Goal: Task Accomplishment & Management: Manage account settings

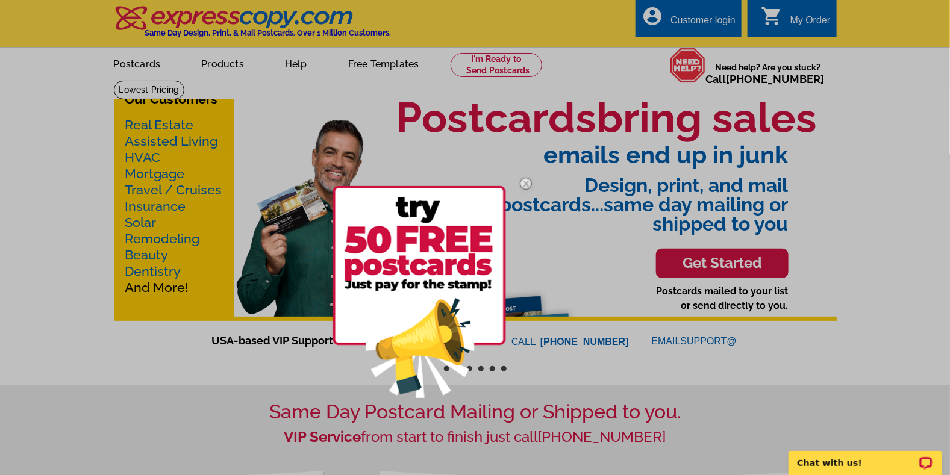
click at [717, 19] on div at bounding box center [475, 237] width 950 height 475
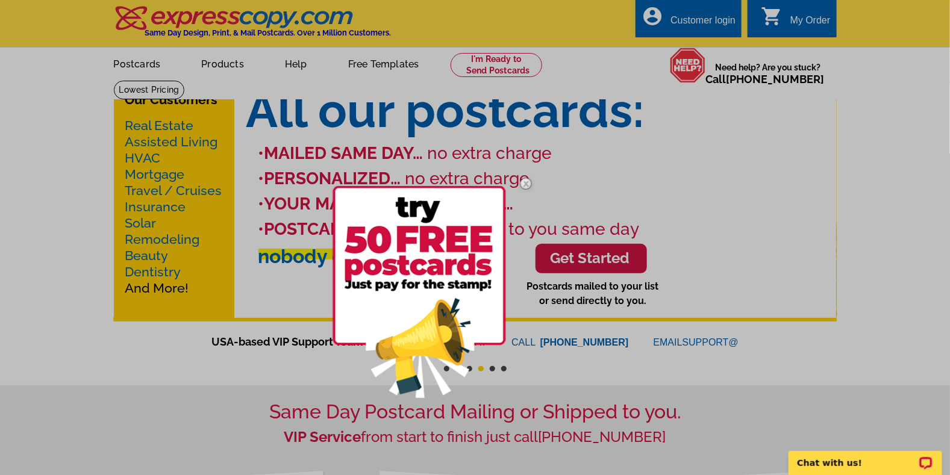
drag, startPoint x: 717, startPoint y: 19, endPoint x: 747, endPoint y: 105, distance: 91.2
click at [747, 105] on div at bounding box center [475, 237] width 950 height 475
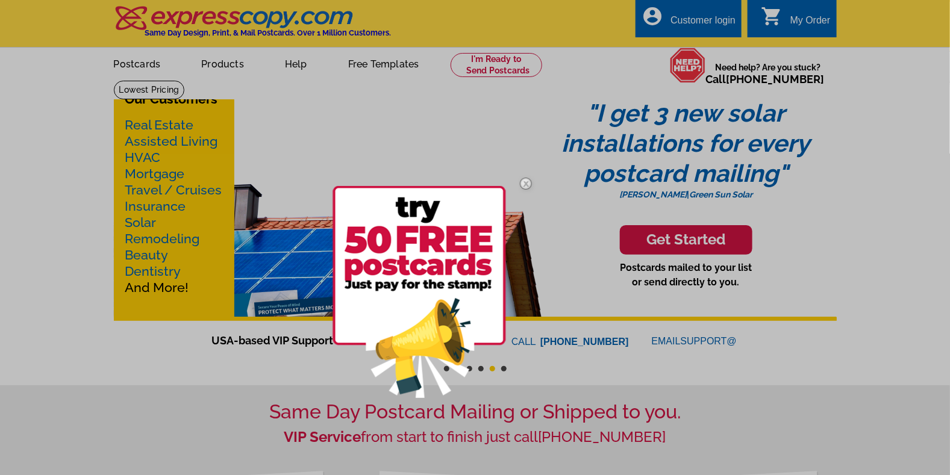
click at [711, 19] on div at bounding box center [475, 237] width 950 height 475
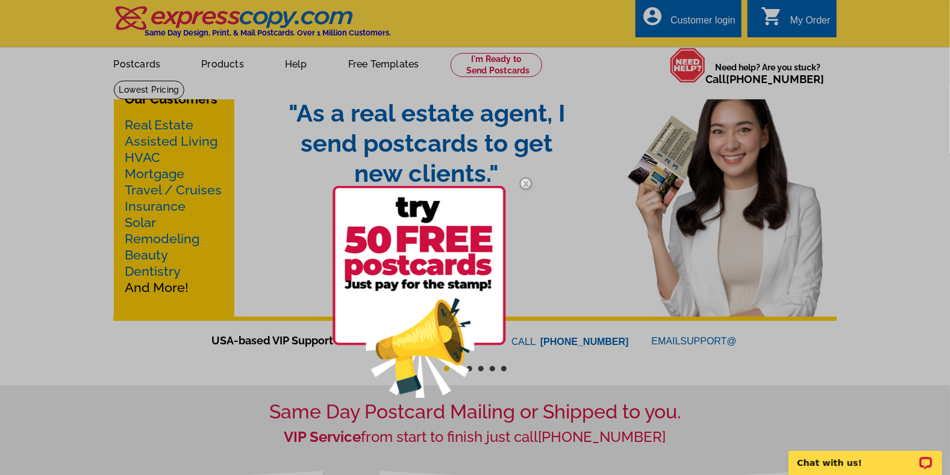
click at [714, 22] on div at bounding box center [475, 237] width 950 height 475
click at [706, 20] on div at bounding box center [475, 237] width 950 height 475
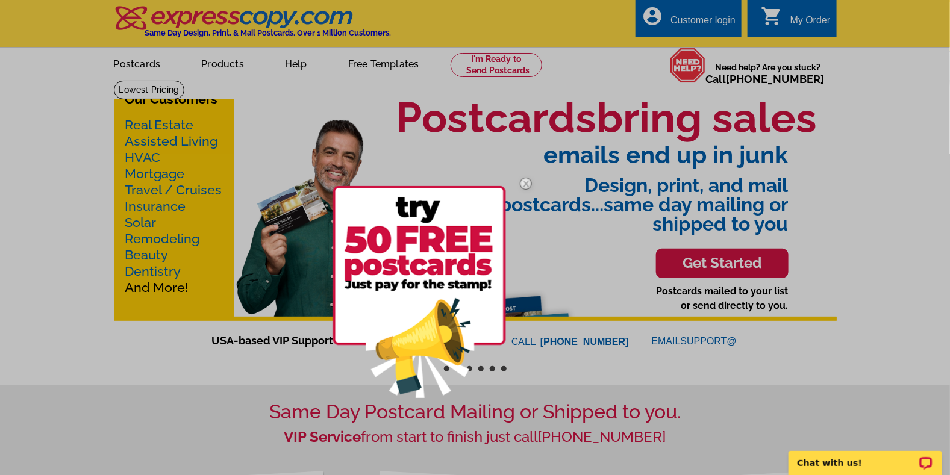
click at [706, 20] on div at bounding box center [475, 237] width 950 height 475
drag, startPoint x: 706, startPoint y: 20, endPoint x: 687, endPoint y: 22, distance: 19.3
click at [687, 22] on div at bounding box center [475, 237] width 950 height 475
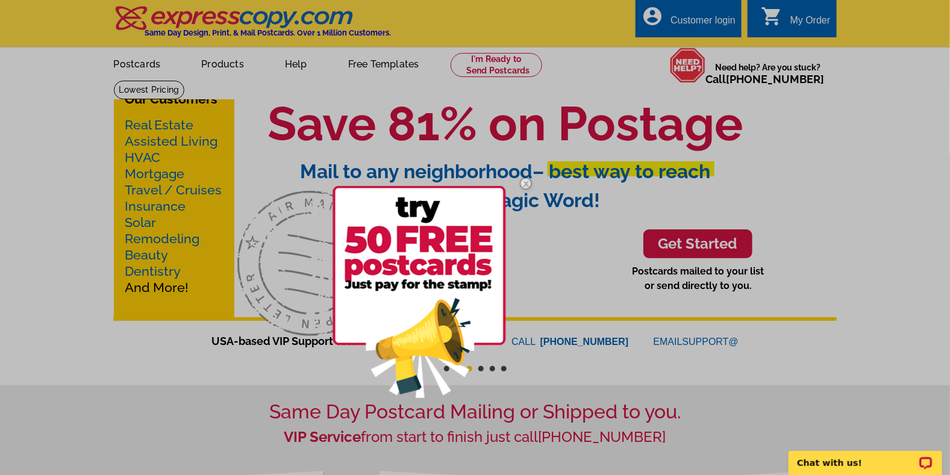
click at [687, 22] on div at bounding box center [475, 237] width 950 height 475
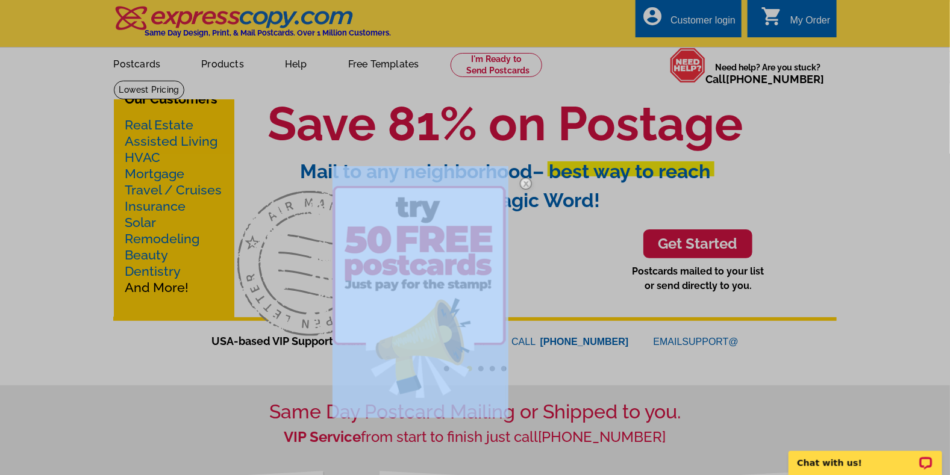
click at [687, 22] on div at bounding box center [475, 237] width 950 height 475
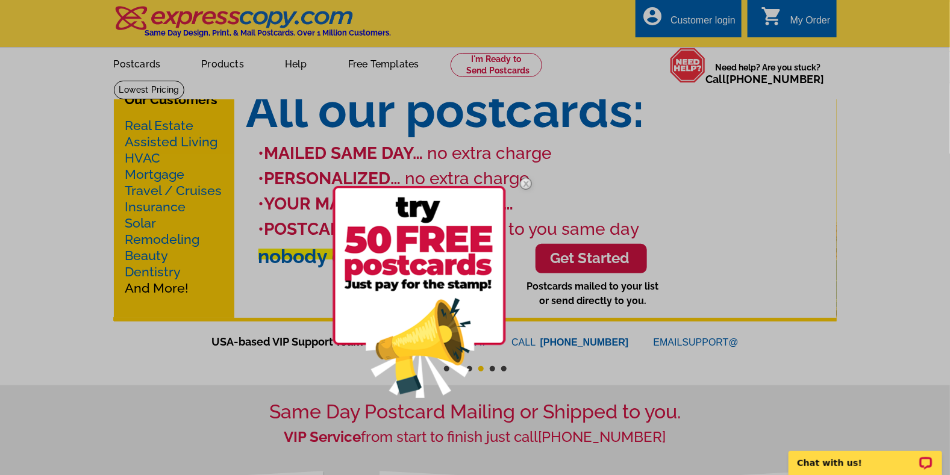
drag, startPoint x: 687, startPoint y: 22, endPoint x: 644, endPoint y: 19, distance: 42.9
click at [644, 19] on div at bounding box center [475, 237] width 950 height 475
click at [642, 16] on div at bounding box center [475, 237] width 950 height 475
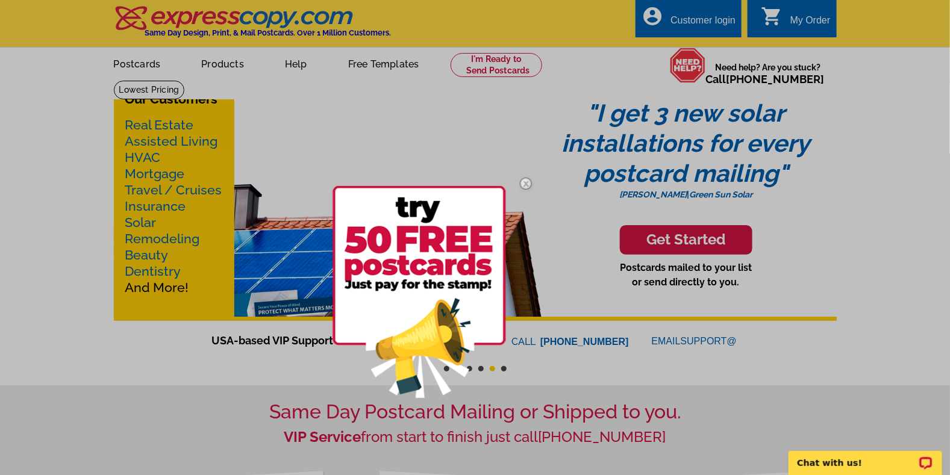
click at [695, 16] on div at bounding box center [475, 237] width 950 height 475
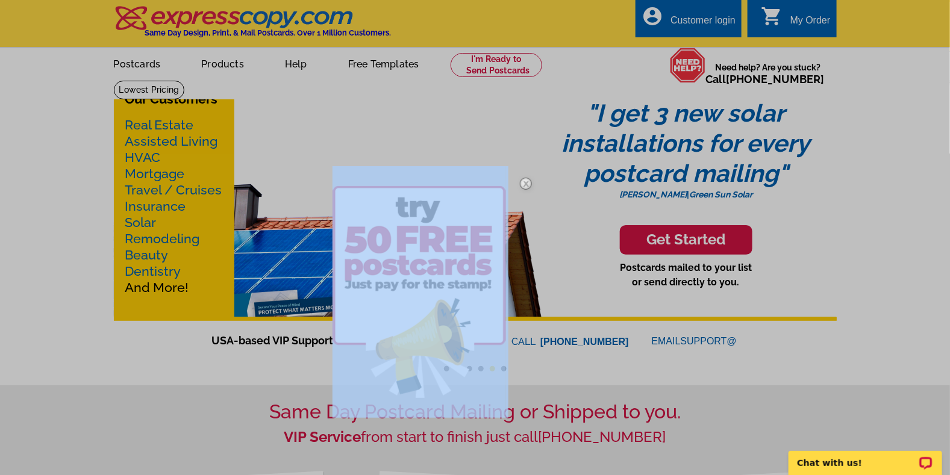
click at [695, 16] on div at bounding box center [475, 237] width 950 height 475
click at [527, 182] on img at bounding box center [525, 183] width 35 height 35
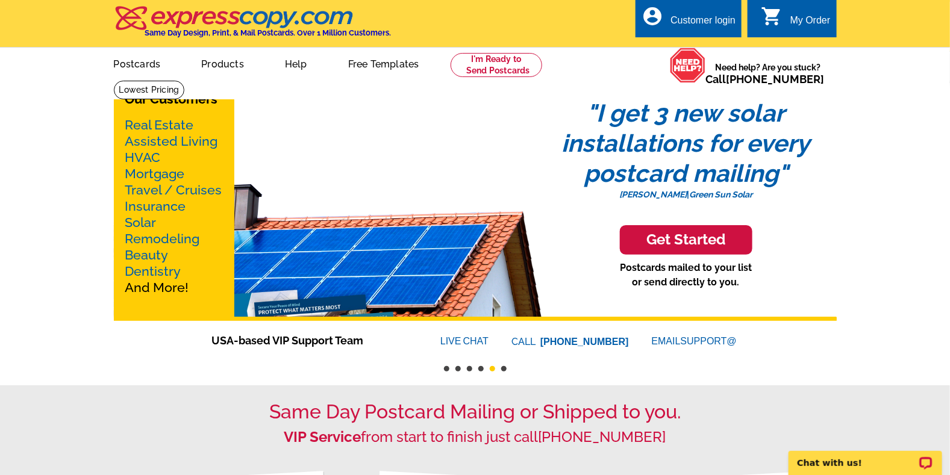
click at [680, 15] on div "Customer login" at bounding box center [702, 23] width 65 height 17
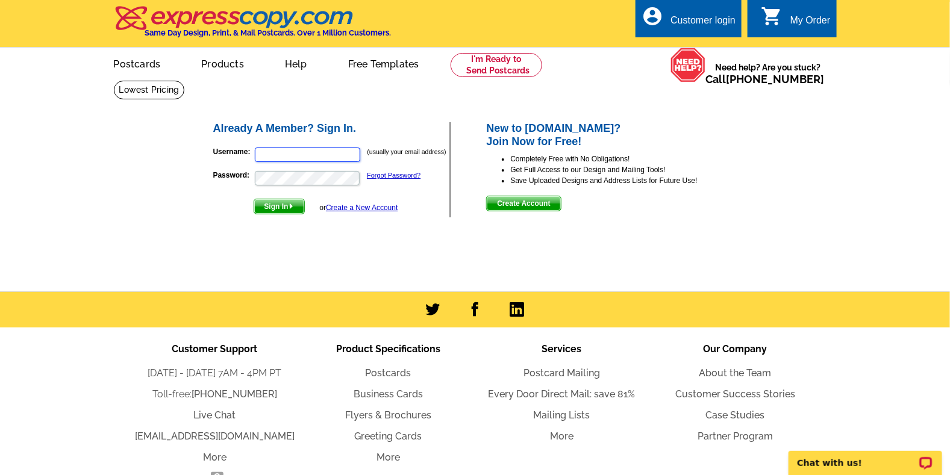
click at [263, 157] on input "Username:" at bounding box center [307, 155] width 105 height 14
type input "[EMAIL_ADDRESS][DOMAIN_NAME]"
click at [253, 199] on button "Sign In" at bounding box center [278, 207] width 51 height 16
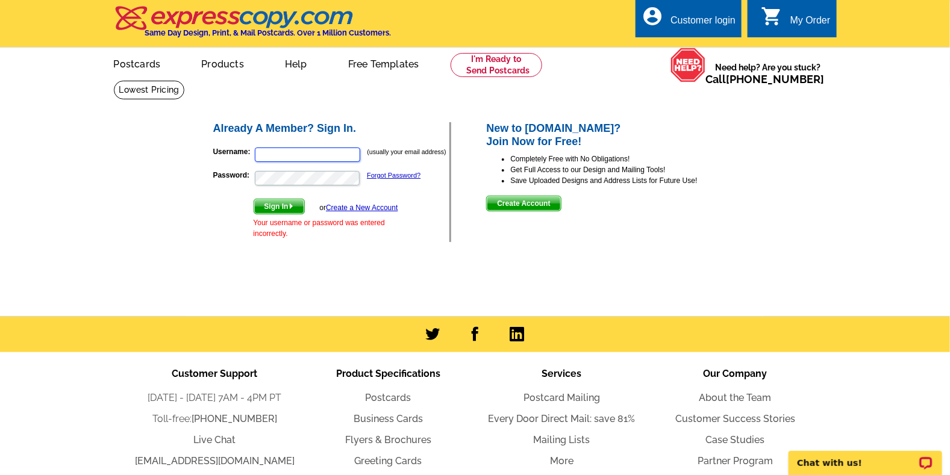
click at [303, 150] on input "Username:" at bounding box center [307, 155] width 105 height 14
type input "tahoebrenda@yahoo.com"
click at [253, 199] on button "Sign In" at bounding box center [278, 207] width 51 height 16
click at [266, 148] on input "Username:" at bounding box center [307, 155] width 105 height 14
type input "tahoebrenda@yahoo.com"
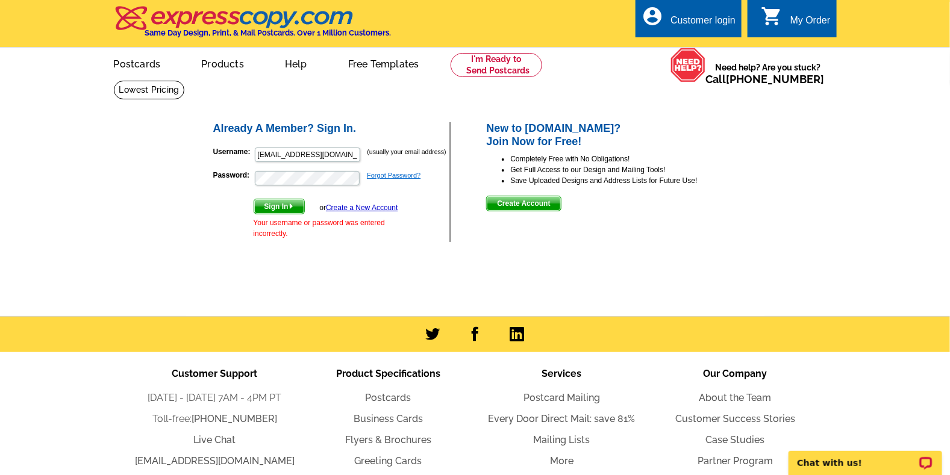
click at [381, 178] on link "Forgot Password?" at bounding box center [394, 175] width 54 height 7
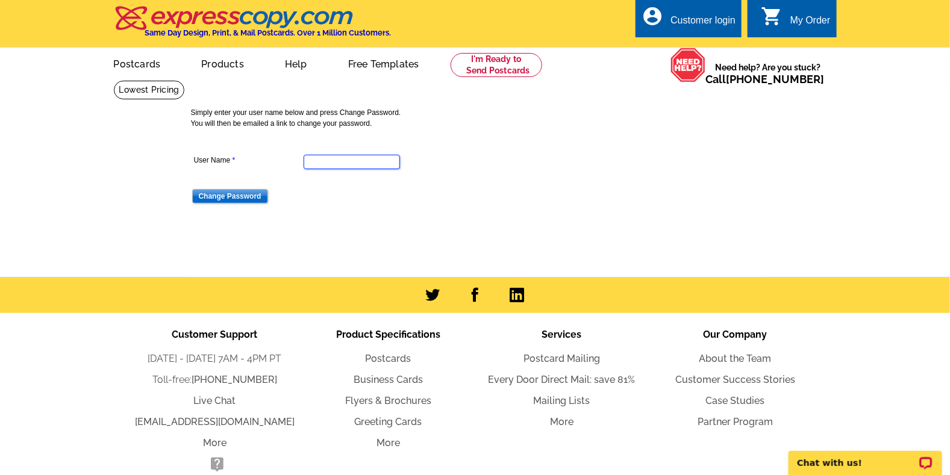
click at [338, 158] on input "User Name" at bounding box center [351, 162] width 96 height 14
type input "[EMAIL_ADDRESS][DOMAIN_NAME]"
click at [243, 195] on input "Change Password" at bounding box center [230, 196] width 76 height 14
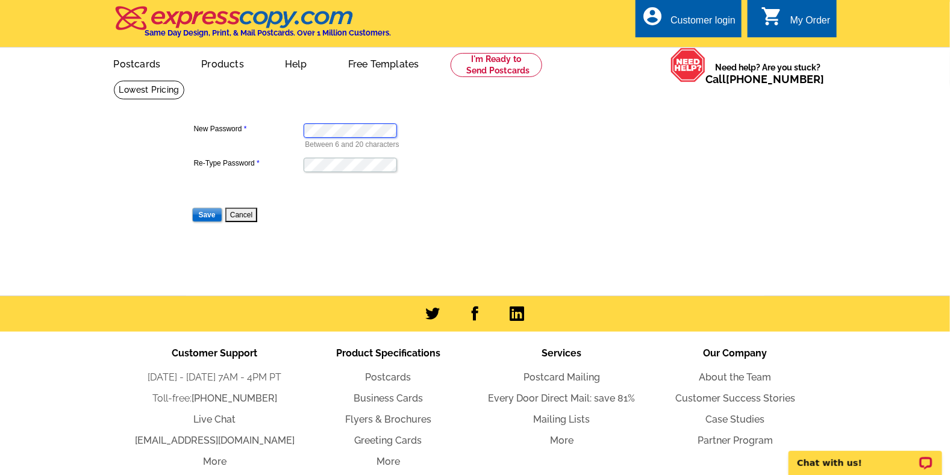
click at [192, 208] on input "Save" at bounding box center [207, 215] width 30 height 14
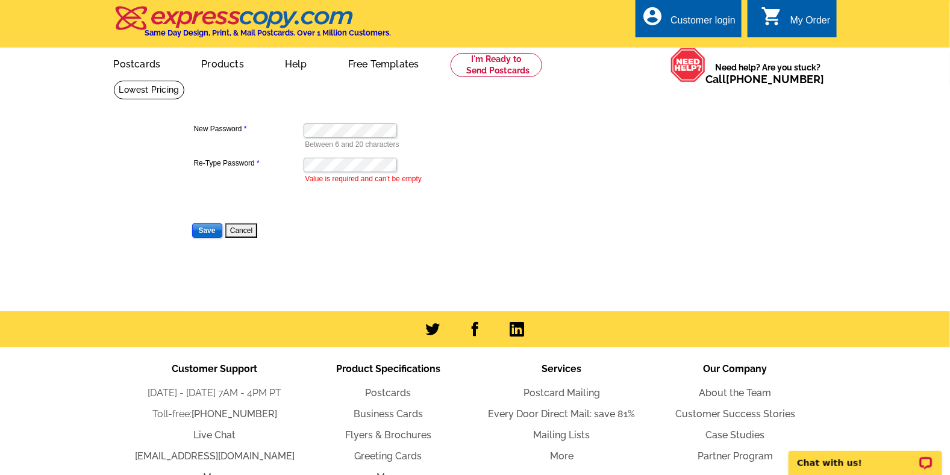
click at [203, 229] on input "Save" at bounding box center [207, 230] width 30 height 14
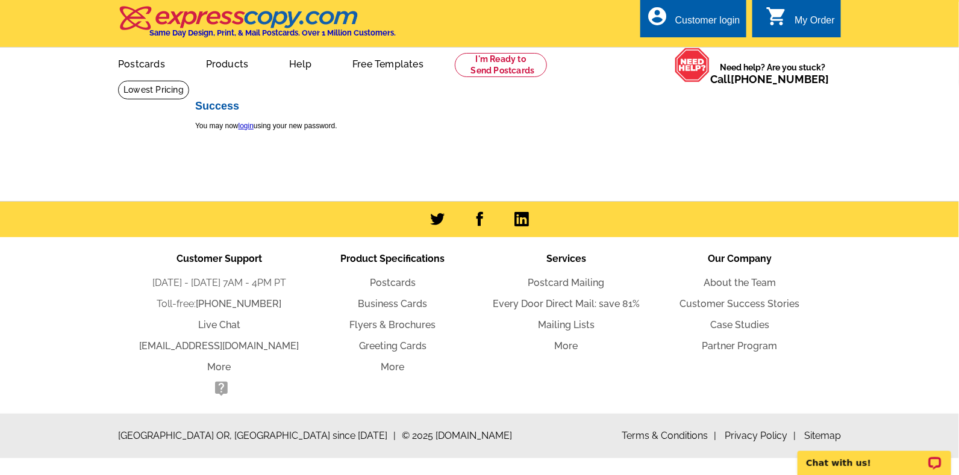
click at [718, 18] on div "Customer login" at bounding box center [707, 23] width 65 height 17
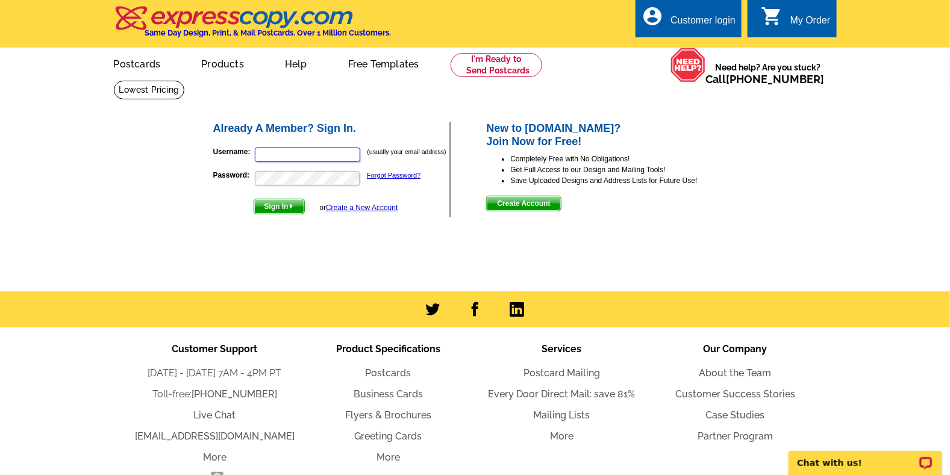
click at [278, 152] on input "Username:" at bounding box center [307, 155] width 105 height 14
type input "[EMAIL_ADDRESS][DOMAIN_NAME]"
click at [253, 199] on button "Sign In" at bounding box center [278, 207] width 51 height 16
